Goal: Communication & Community: Answer question/provide support

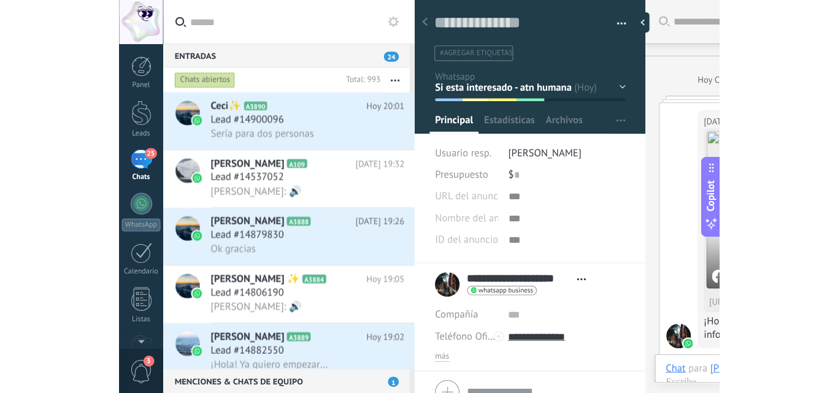
scroll to position [18, 0]
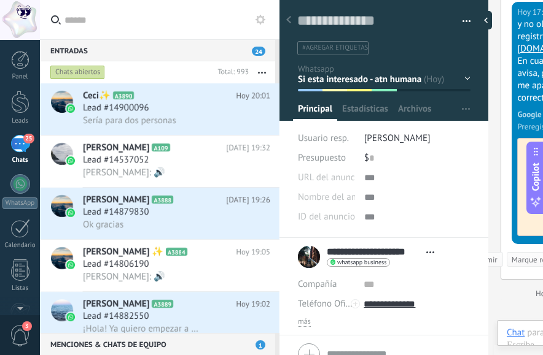
type textarea "**********"
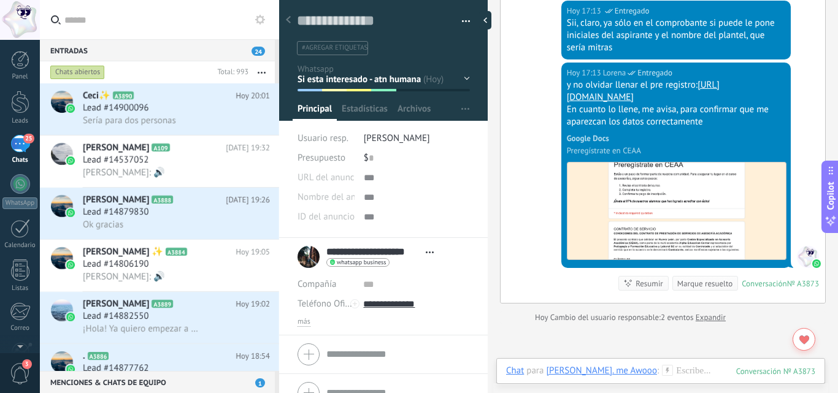
scroll to position [1800, 0]
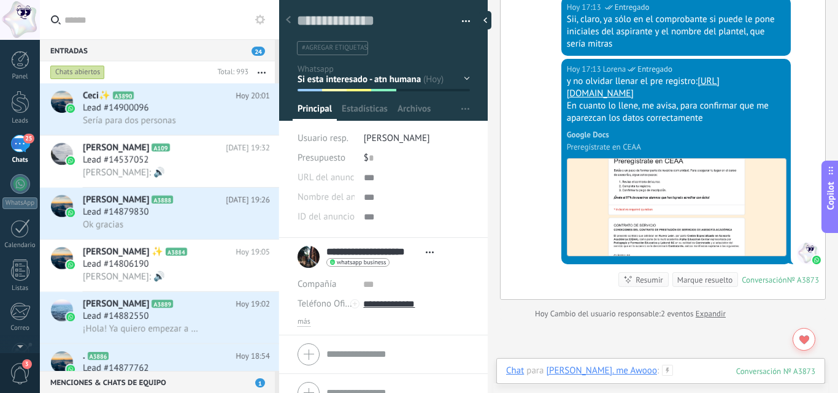
click at [542, 355] on div at bounding box center [660, 383] width 309 height 37
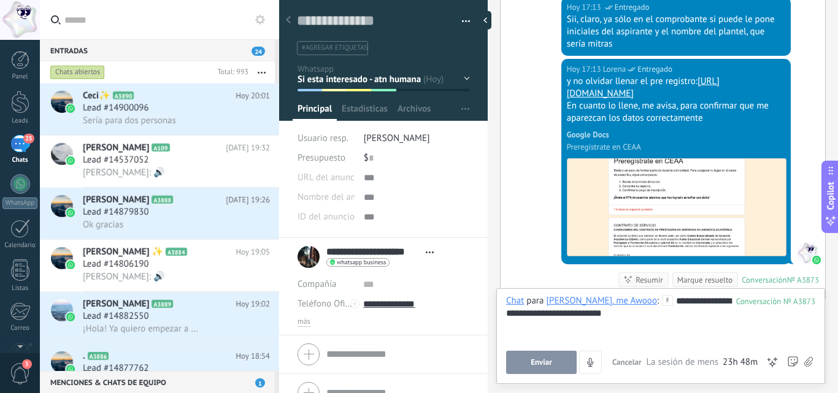
click at [542, 355] on span "Enviar" at bounding box center [541, 362] width 21 height 9
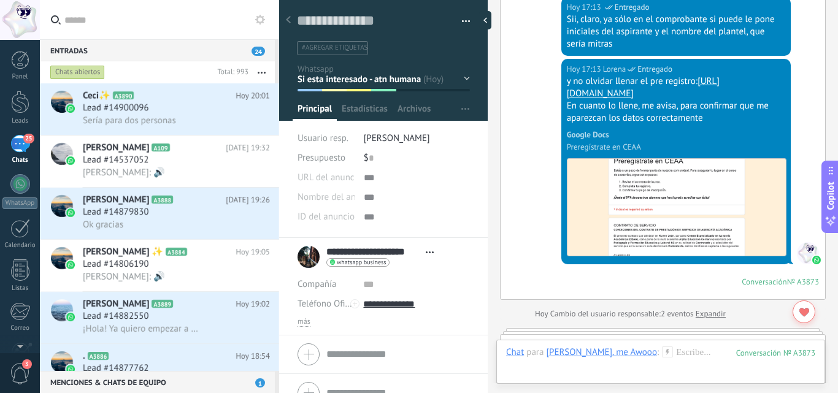
scroll to position [1933, 0]
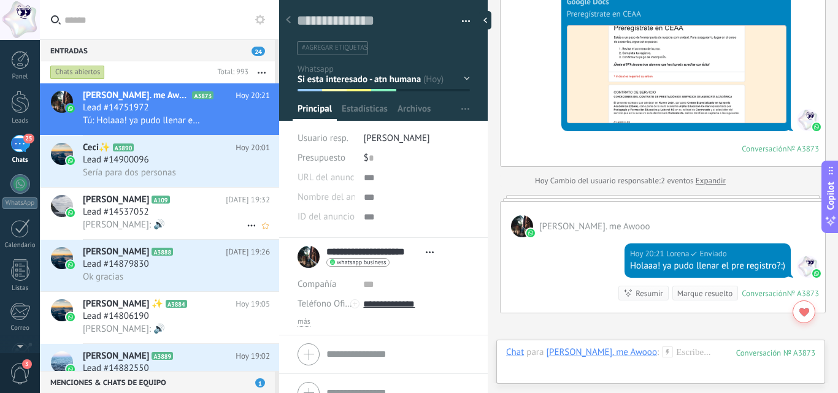
click at [172, 204] on h2 "Rosario Profuturo A109" at bounding box center [154, 200] width 143 height 12
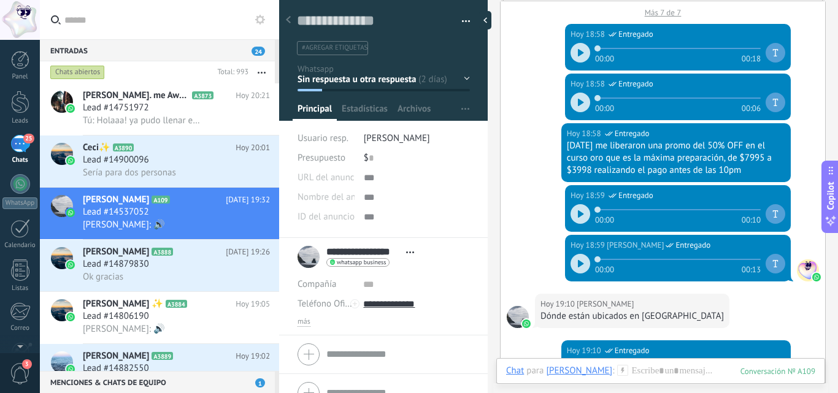
scroll to position [2266, 0]
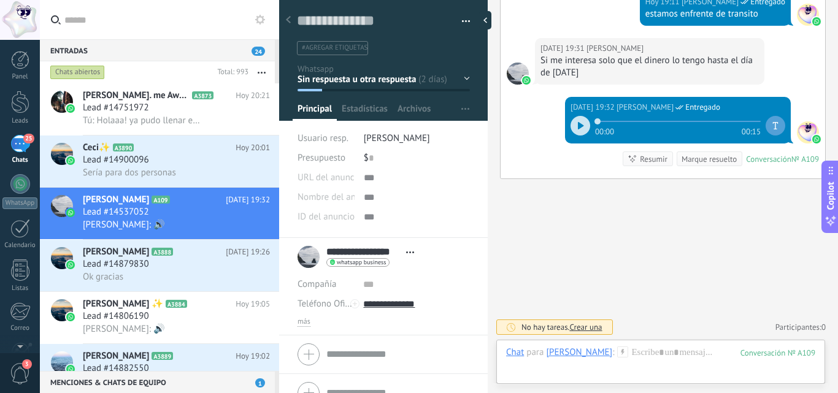
click at [542, 134] on div at bounding box center [581, 126] width 20 height 20
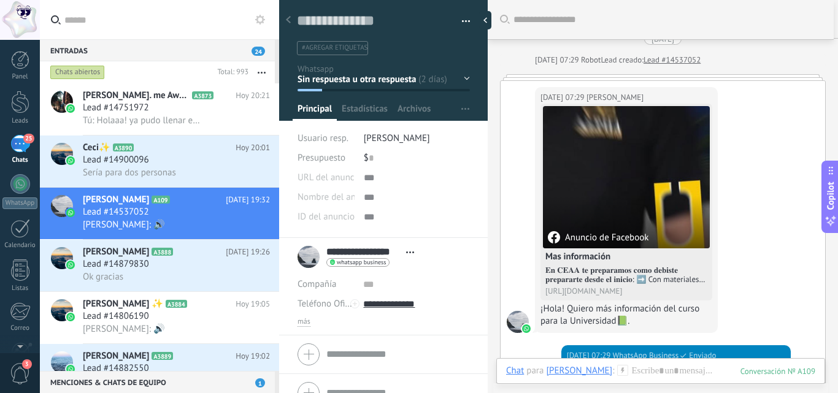
scroll to position [0, 0]
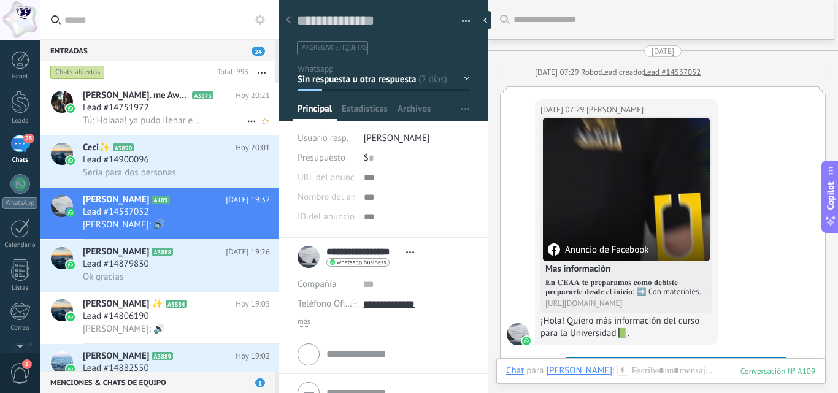
click at [161, 111] on div "Lead #14751972" at bounding box center [176, 108] width 187 height 12
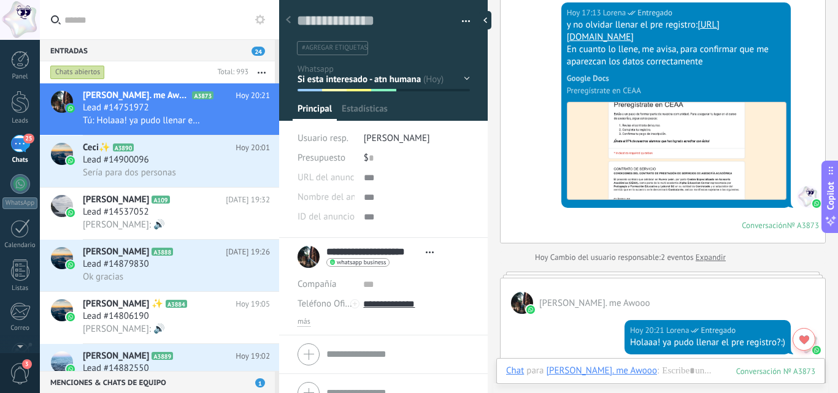
scroll to position [18, 0]
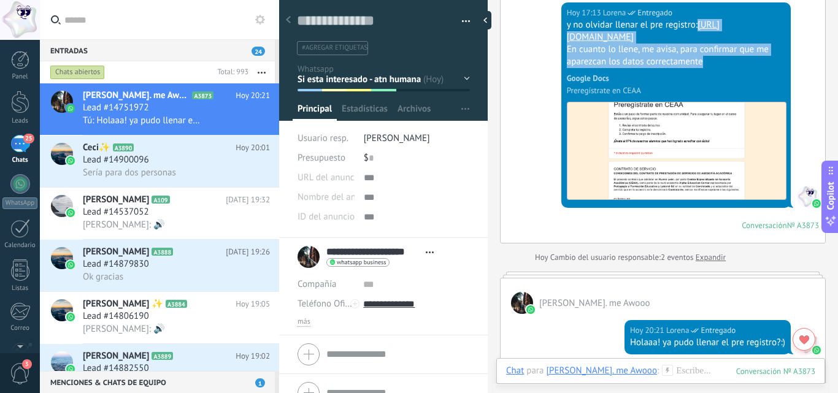
drag, startPoint x: 732, startPoint y: 64, endPoint x: 558, endPoint y: 38, distance: 175.6
click at [542, 38] on div "[DATE] 17:13 [PERSON_NAME] y no olvidar llenar el pre registro: [URL][DOMAIN_NA…" at bounding box center [663, 122] width 325 height 241
copy div "[URL][DOMAIN_NAME] En cuanto lo llene, me avisa, para confirmar que me aparezca…"
click at [158, 204] on h2 "Rosario Profuturo A109" at bounding box center [154, 200] width 143 height 12
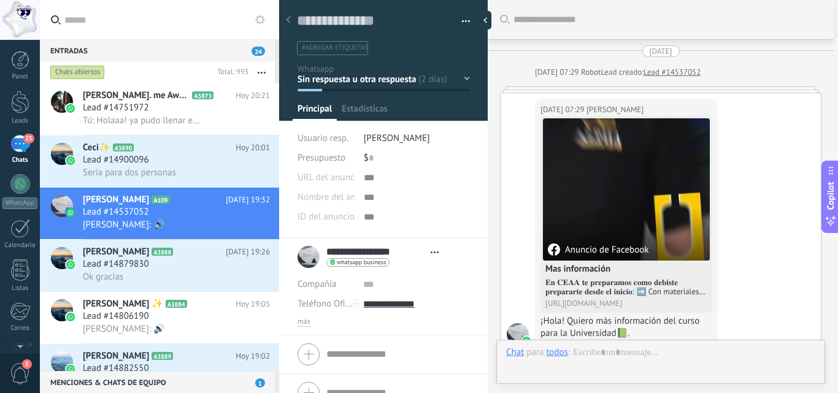
type textarea "**********"
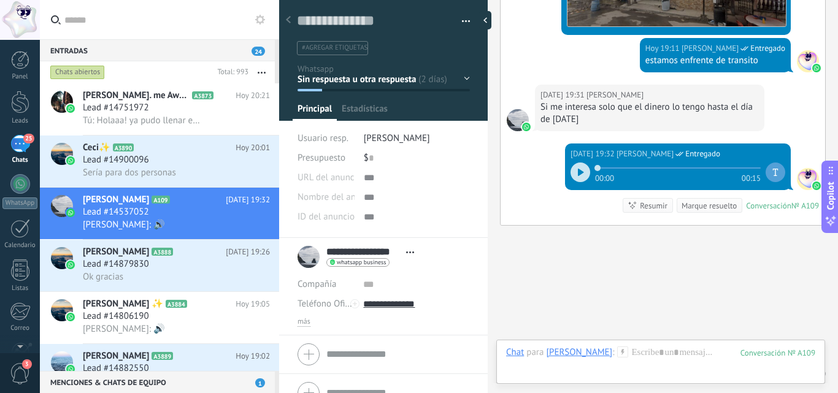
scroll to position [18, 0]
click at [542, 355] on div at bounding box center [660, 365] width 309 height 37
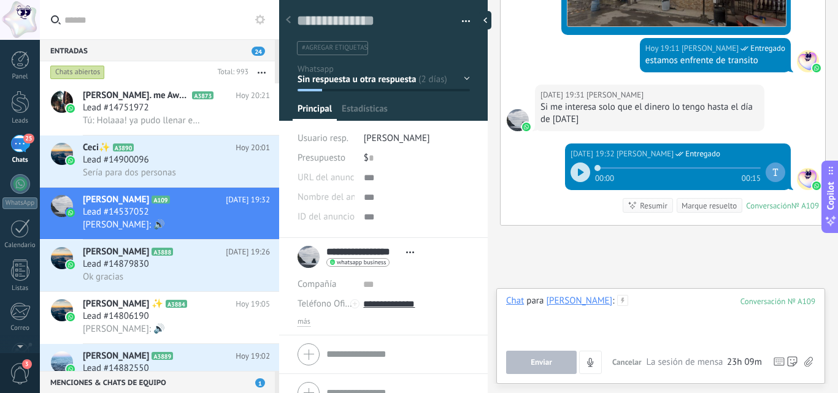
paste div
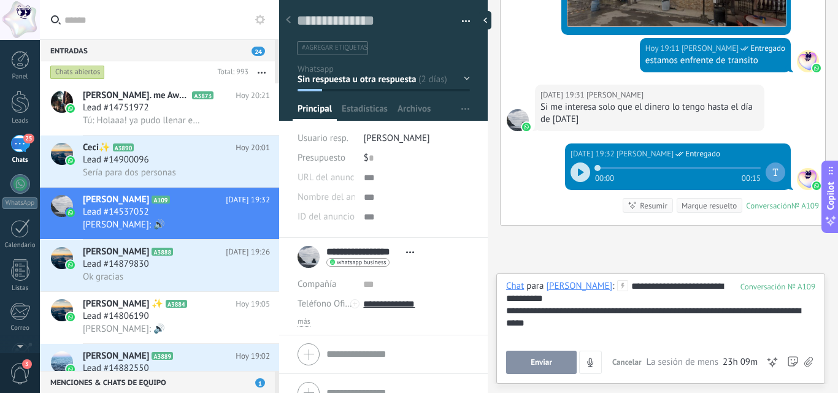
click at [542, 355] on span "Enviar" at bounding box center [541, 362] width 21 height 9
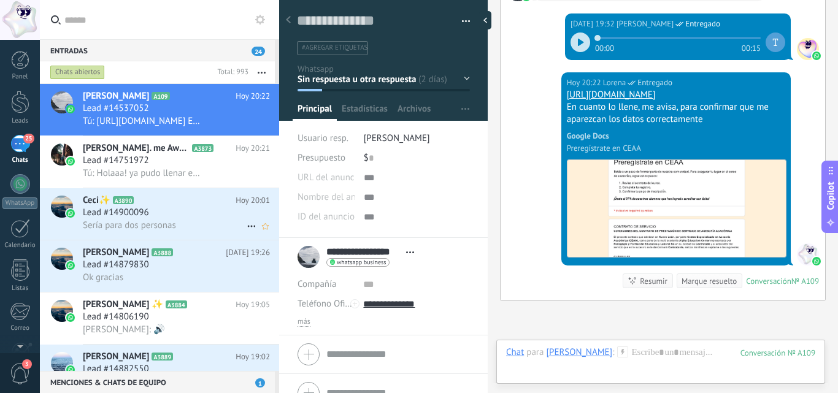
scroll to position [99, 0]
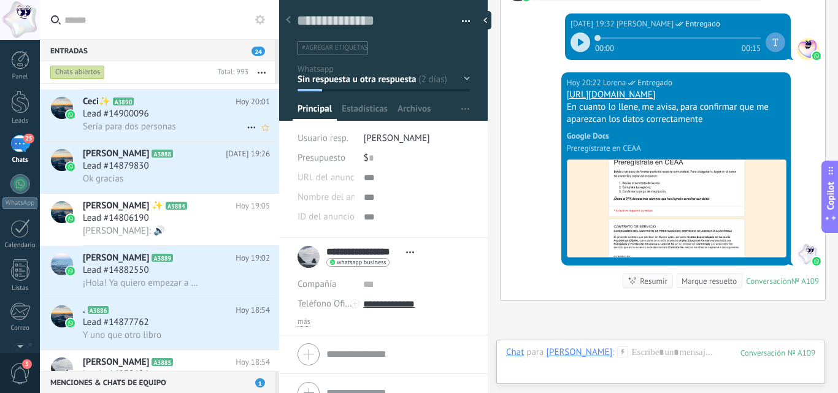
click at [172, 103] on h2 "Ceci✨ A3890" at bounding box center [159, 102] width 153 height 12
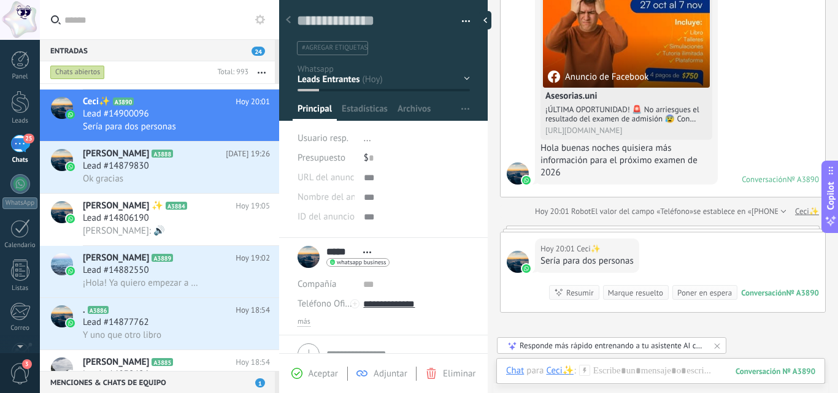
scroll to position [172, 0]
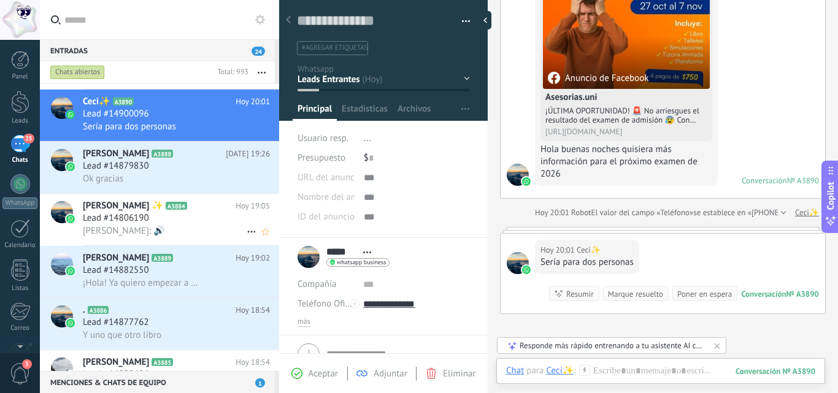
click at [174, 212] on h2 "[PERSON_NAME] ✨ A3884" at bounding box center [159, 206] width 153 height 12
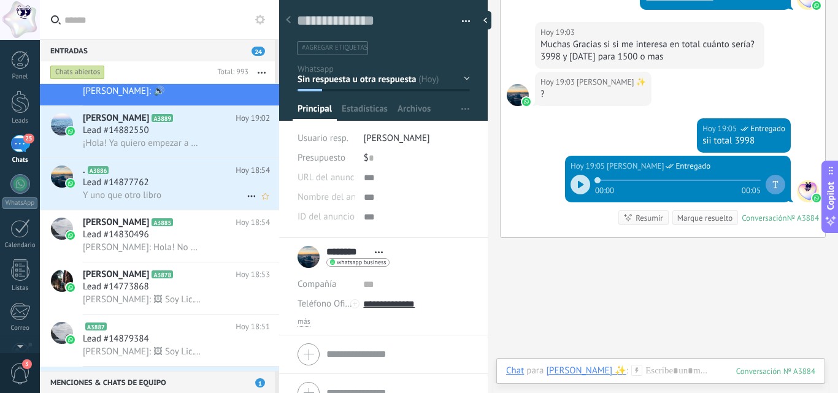
scroll to position [240, 0]
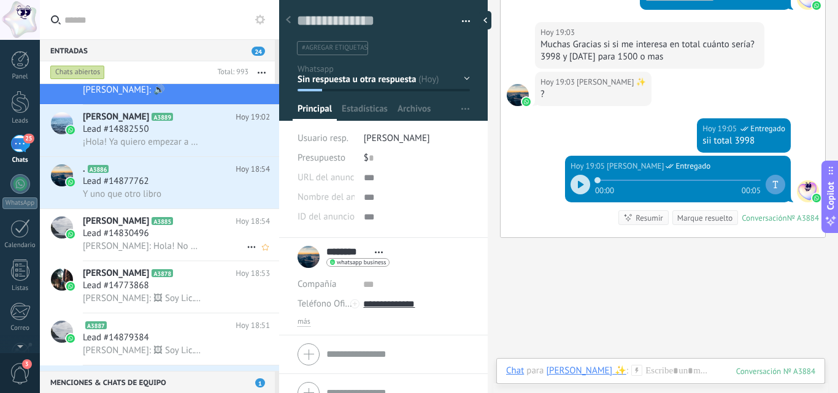
click at [196, 242] on span "[PERSON_NAME]: Hola! No de momento 😓" at bounding box center [143, 247] width 120 height 12
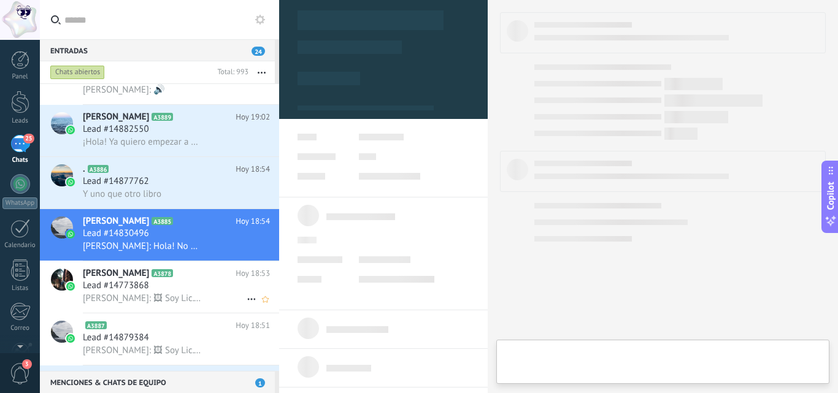
type textarea "**********"
